Goal: Information Seeking & Learning: Learn about a topic

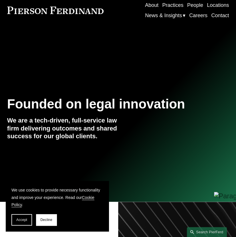
scroll to position [57, 0]
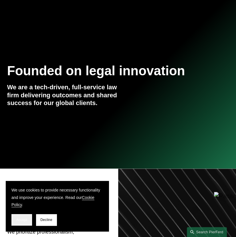
click at [25, 219] on span "Accept" at bounding box center [21, 220] width 11 height 4
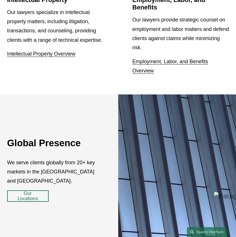
scroll to position [811, 0]
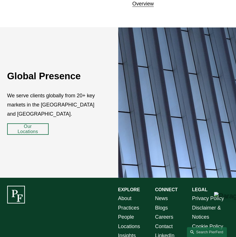
click at [130, 212] on link "People" at bounding box center [126, 216] width 16 height 9
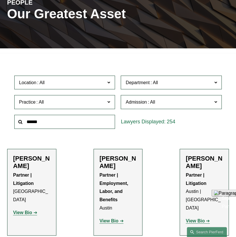
scroll to position [86, 0]
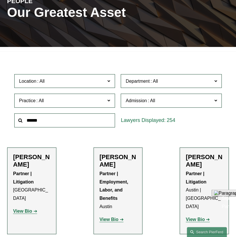
click at [106, 94] on label "Practice" at bounding box center [64, 101] width 101 height 14
click at [0, 0] on link "Employment and Labor" at bounding box center [0, 0] width 0 height 0
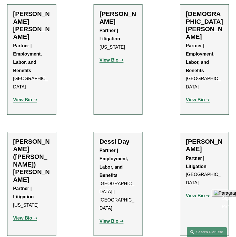
scroll to position [772, 0]
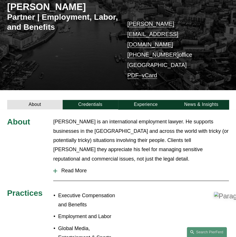
scroll to position [86, 0]
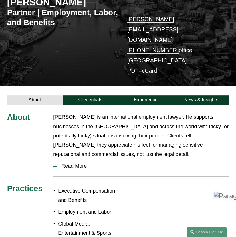
click at [56, 164] on div at bounding box center [55, 166] width 4 height 4
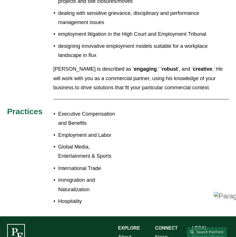
scroll to position [414, 0]
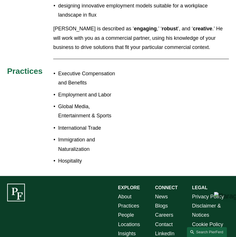
click at [161, 192] on link "News" at bounding box center [161, 196] width 13 height 9
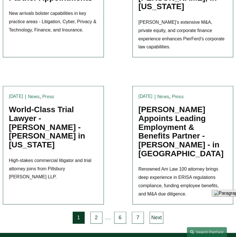
scroll to position [1364, 0]
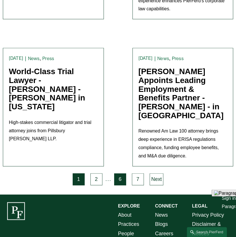
click at [118, 173] on link "6" at bounding box center [120, 179] width 12 height 12
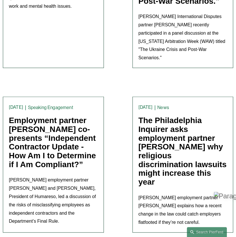
scroll to position [1662, 0]
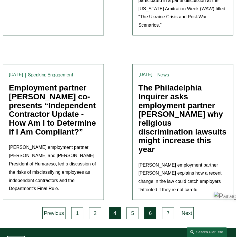
click at [114, 207] on link "4" at bounding box center [115, 213] width 12 height 12
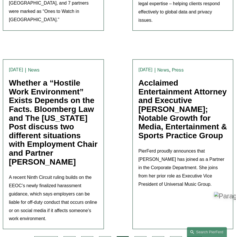
scroll to position [1374, 0]
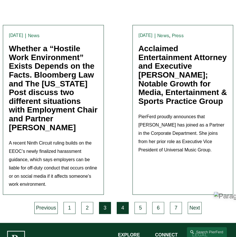
click at [101, 202] on link "3" at bounding box center [105, 208] width 12 height 12
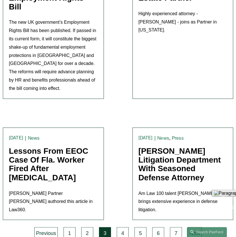
scroll to position [1509, 0]
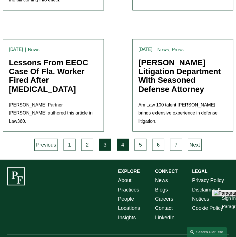
click at [123, 139] on link "4" at bounding box center [123, 145] width 12 height 12
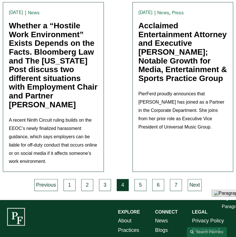
scroll to position [1398, 0]
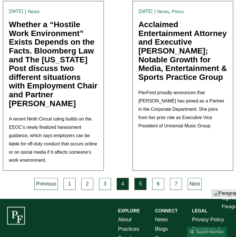
click at [138, 180] on link "5" at bounding box center [141, 184] width 12 height 12
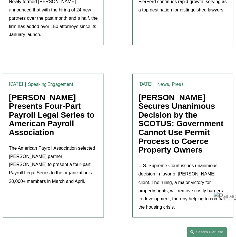
scroll to position [1431, 0]
